Goal: Task Accomplishment & Management: Use online tool/utility

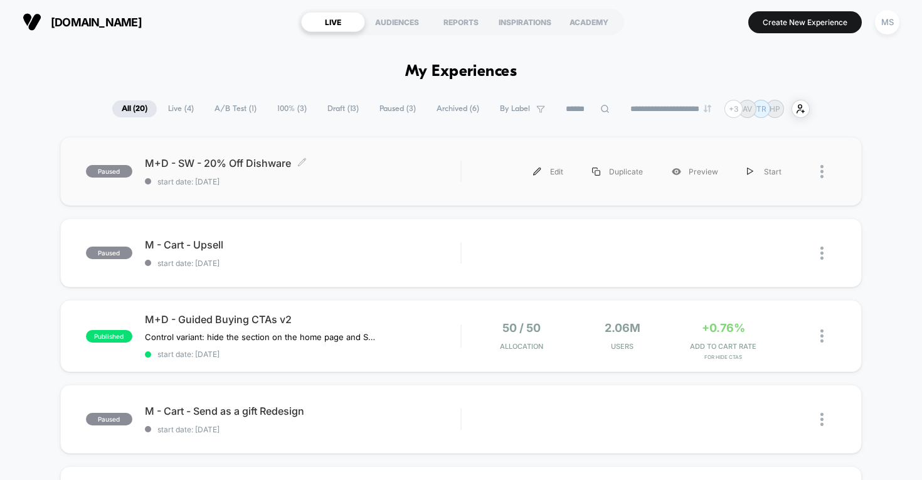
click at [254, 165] on span "M+D - SW - 20% Off Dishware Click to edit experience details" at bounding box center [303, 163] width 316 height 13
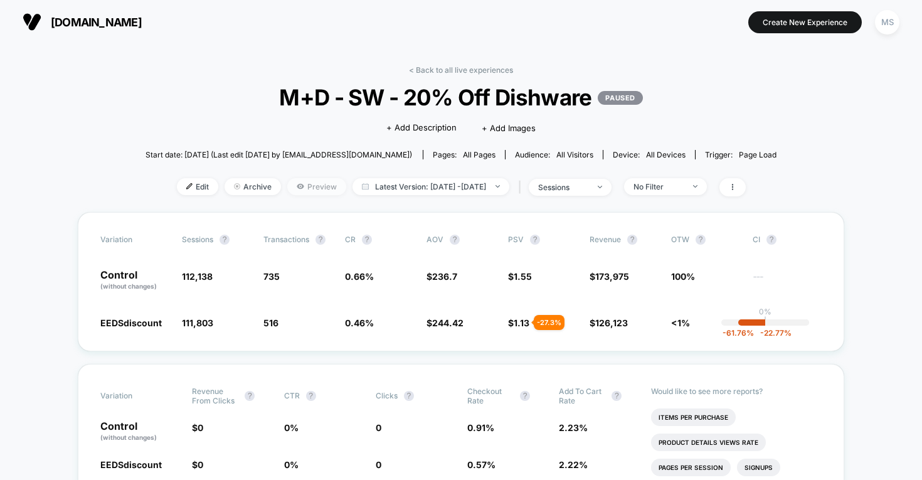
click at [309, 186] on span "Preview" at bounding box center [316, 186] width 59 height 17
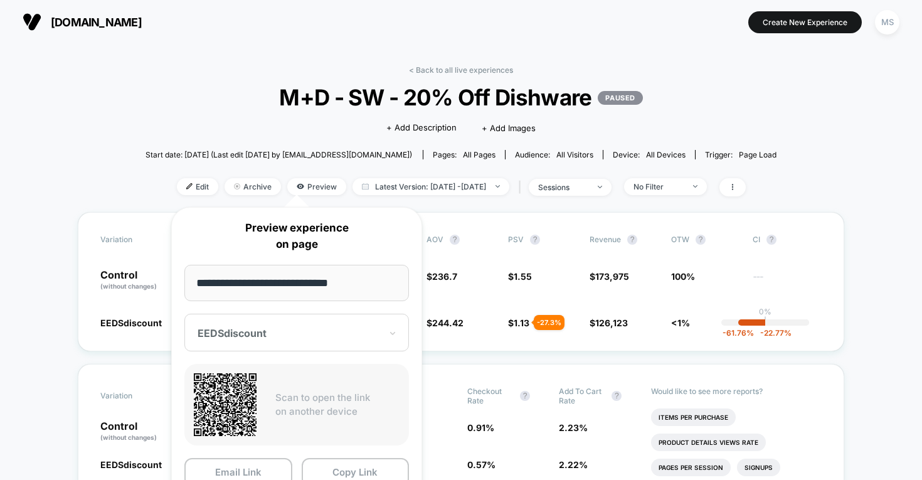
click at [377, 233] on p "Preview experience on page" at bounding box center [296, 236] width 225 height 32
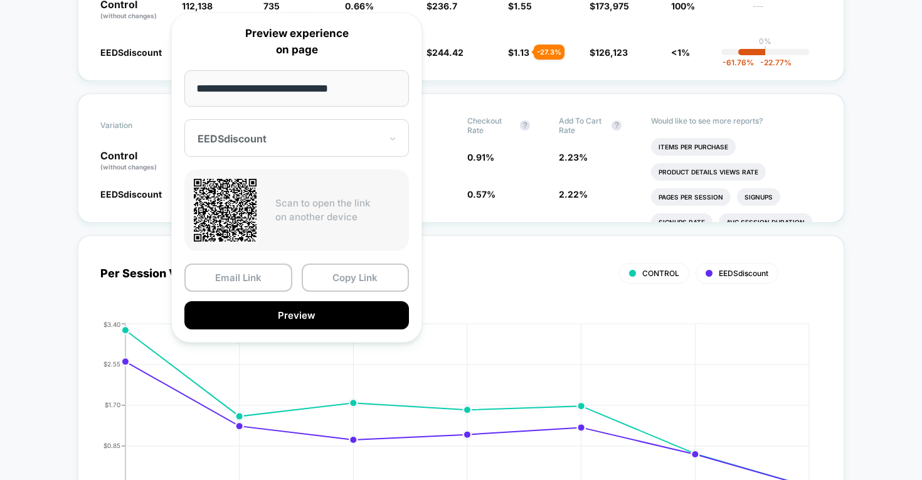
scroll to position [425, 0]
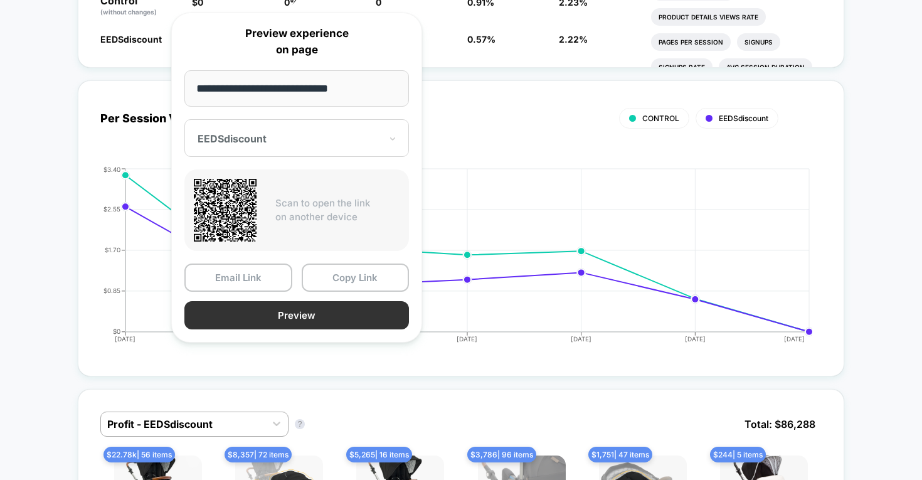
click at [350, 314] on button "Preview" at bounding box center [296, 315] width 225 height 28
